Goal: Task Accomplishment & Management: Manage account settings

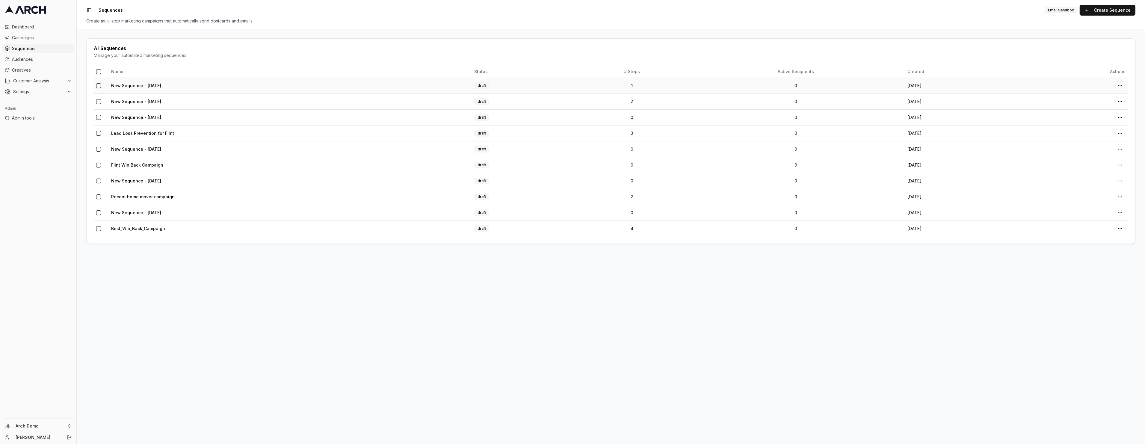
click at [135, 89] on td "New Sequence - [DATE]" at bounding box center [290, 86] width 363 height 16
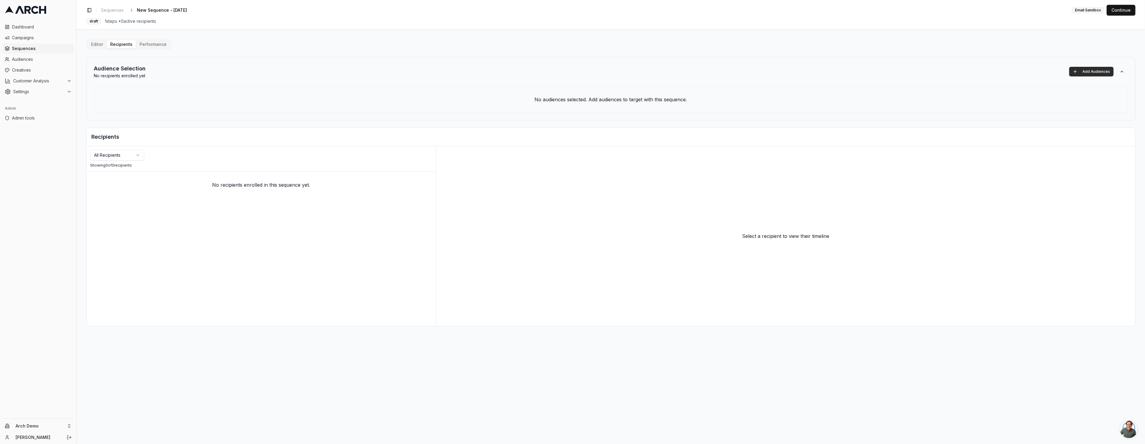
click at [1097, 72] on button "Add Audiences" at bounding box center [1091, 72] width 44 height 10
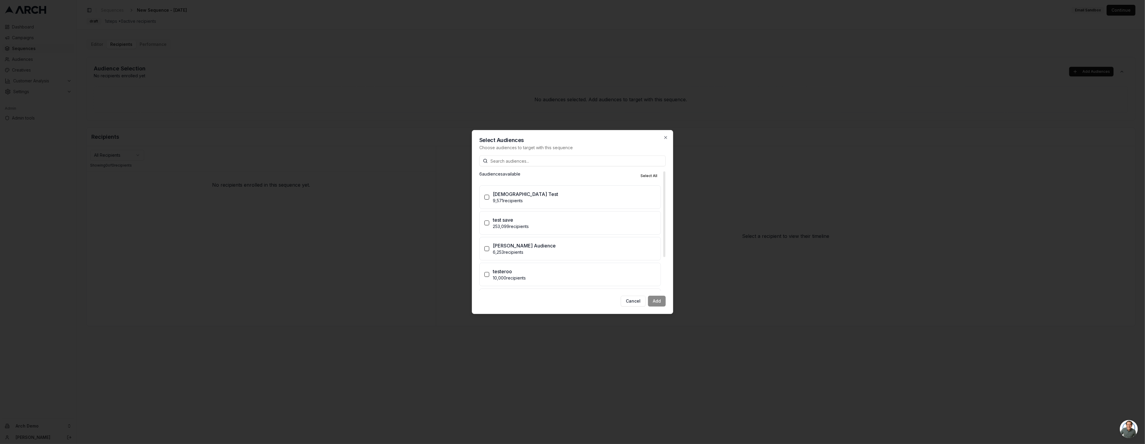
click at [486, 203] on label "[DEMOGRAPHIC_DATA] Test 9,571 recipients" at bounding box center [570, 197] width 181 height 23
click at [486, 200] on button "[DEMOGRAPHIC_DATA] Test 9,571 recipients" at bounding box center [486, 197] width 5 height 5
click at [486, 203] on label "[DEMOGRAPHIC_DATA] Test 9,571 recipients" at bounding box center [570, 197] width 181 height 23
click at [486, 200] on button "[DEMOGRAPHIC_DATA] Test 9,571 recipients" at bounding box center [486, 197] width 5 height 5
click at [489, 223] on label "test save 253,099 recipients" at bounding box center [570, 222] width 181 height 23
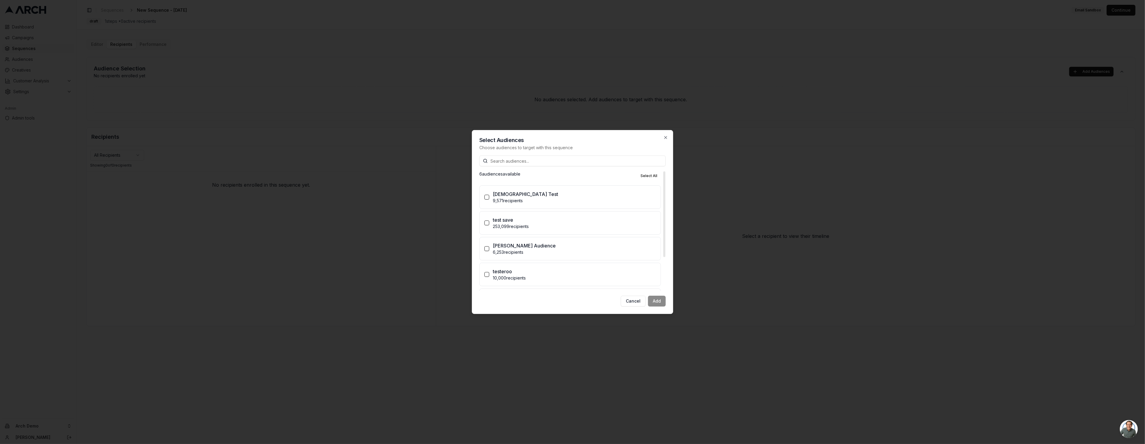
click at [489, 223] on button "test save 253,099 recipients" at bounding box center [486, 222] width 5 height 5
click at [489, 223] on label "test save 253,099 recipients" at bounding box center [570, 222] width 181 height 23
click at [489, 223] on button "test save 253,099 recipients" at bounding box center [486, 222] width 5 height 5
click at [489, 251] on label "[PERSON_NAME] Audience 6,253 recipients" at bounding box center [570, 248] width 181 height 23
click at [489, 251] on button "[PERSON_NAME] Audience 6,253 recipients" at bounding box center [486, 248] width 5 height 5
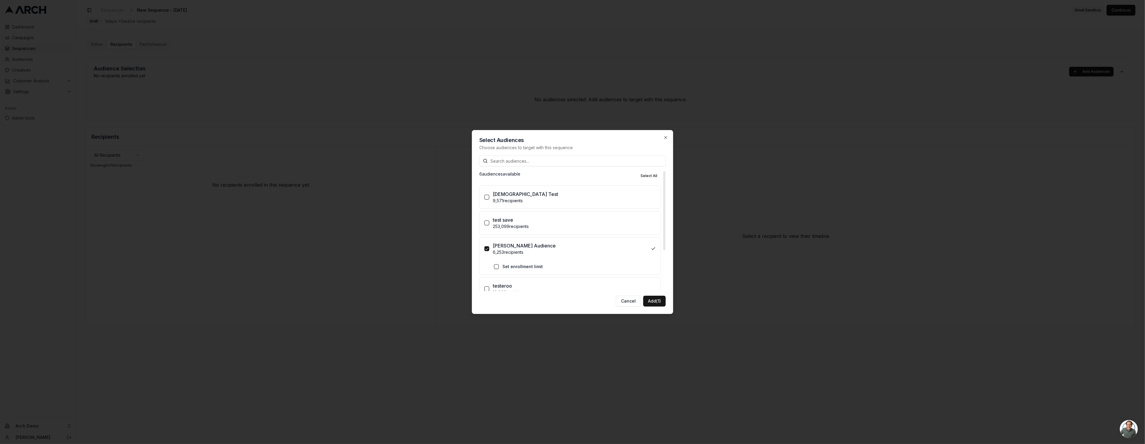
click at [490, 249] on label "[PERSON_NAME] Audience 6,253 recipients" at bounding box center [570, 248] width 181 height 23
click at [489, 249] on button "[PERSON_NAME] Audience 6,253 recipients" at bounding box center [486, 248] width 5 height 5
click at [485, 229] on button "testeroo 10,000 recipients" at bounding box center [486, 227] width 5 height 5
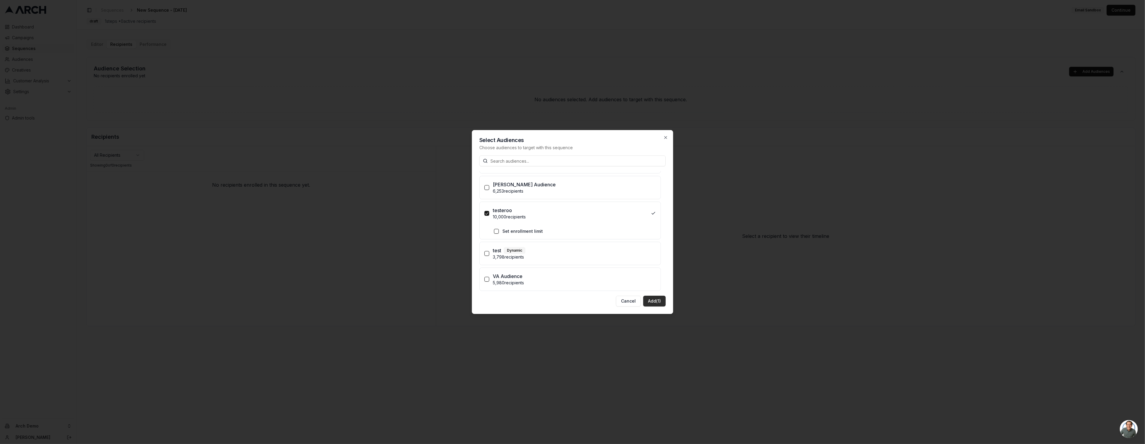
click at [653, 304] on button "Add (1)" at bounding box center [654, 301] width 22 height 11
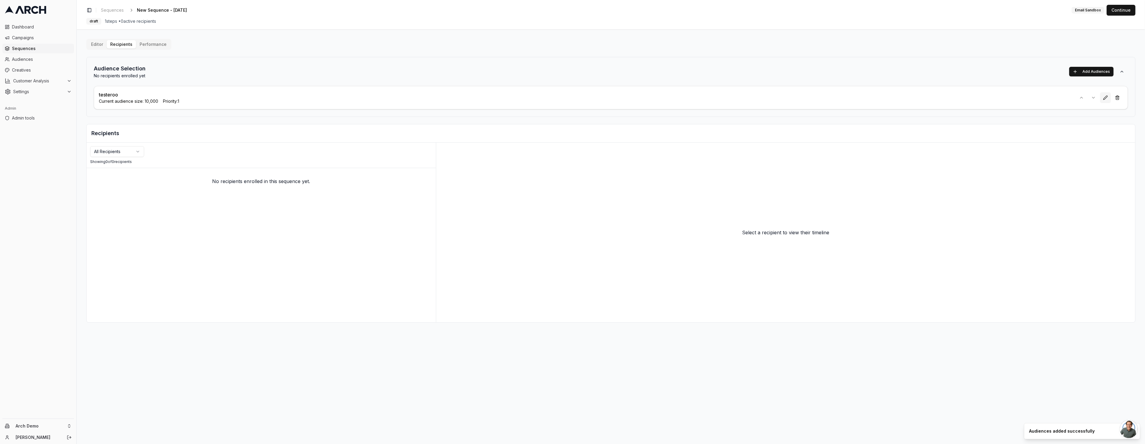
click at [1106, 98] on button at bounding box center [1105, 97] width 11 height 11
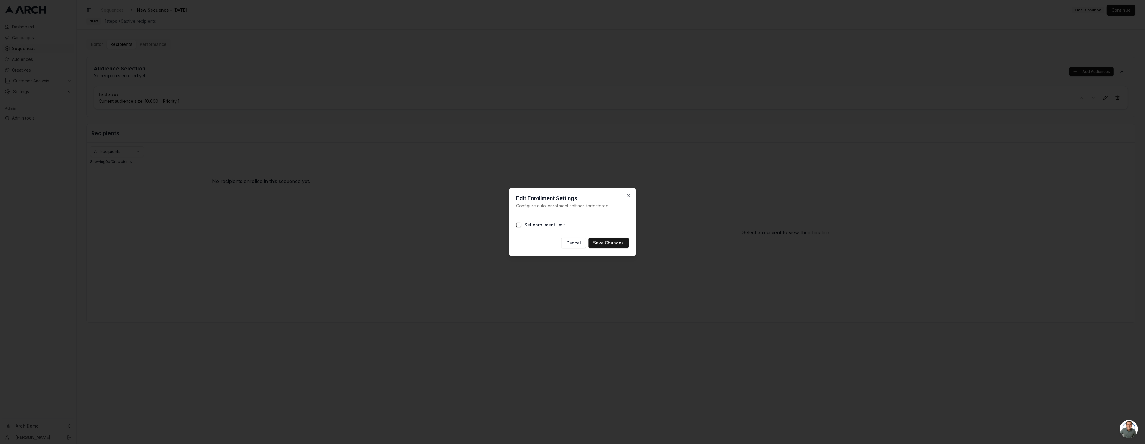
click at [543, 226] on label "Set enrollment limit" at bounding box center [545, 225] width 40 height 6
click at [521, 226] on button "Set enrollment limit" at bounding box center [518, 225] width 5 height 5
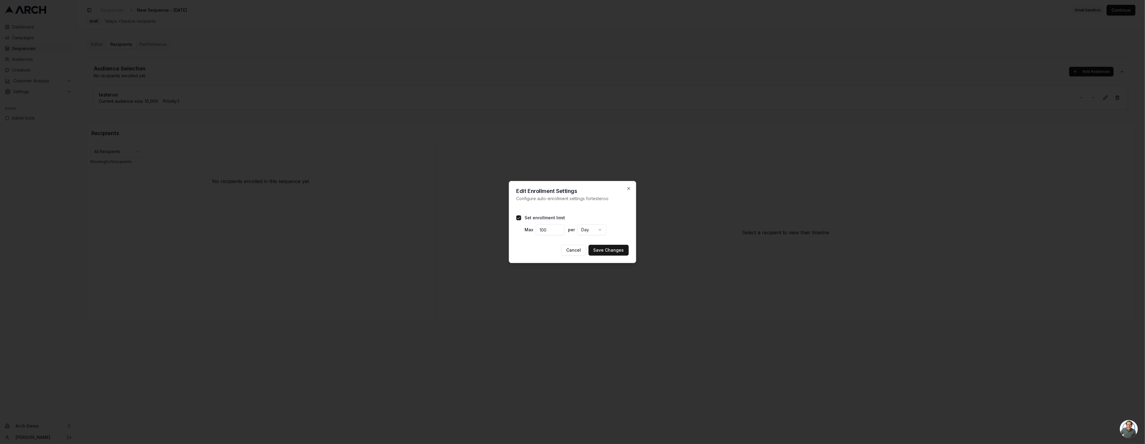
click at [631, 185] on div "Edit Enrollment Settings Configure auto-enrollment settings for testeroo Set en…" at bounding box center [572, 222] width 127 height 82
click at [629, 189] on icon "button" at bounding box center [629, 188] width 2 height 2
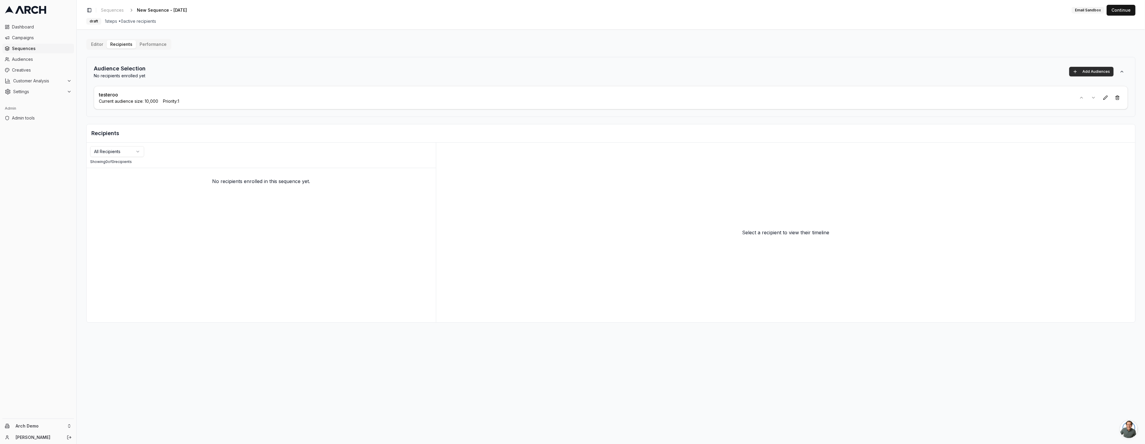
click at [1095, 75] on button "Add Audiences" at bounding box center [1091, 72] width 44 height 10
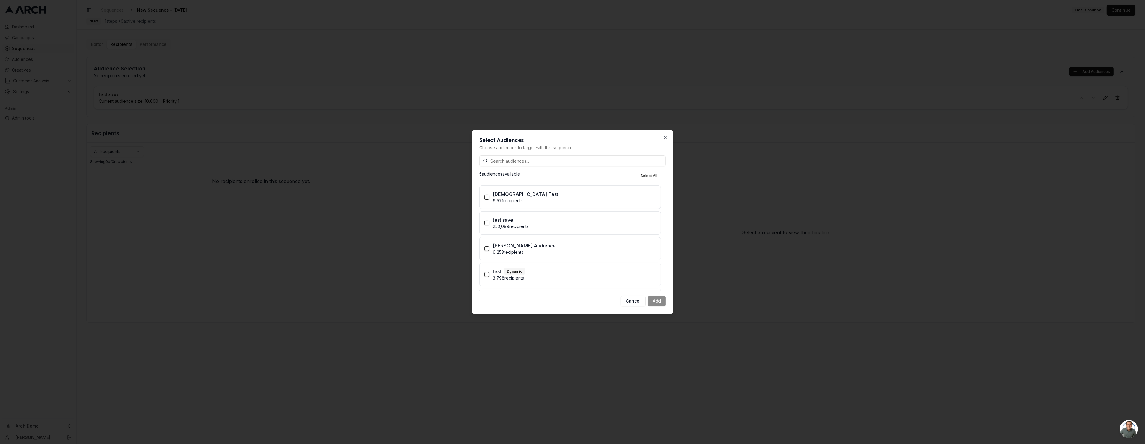
click at [481, 147] on p "Choose audiences to target with this sequence" at bounding box center [572, 148] width 186 height 6
copy p "Choose audiences to target with this sequence"
